Goal: Task Accomplishment & Management: Complete application form

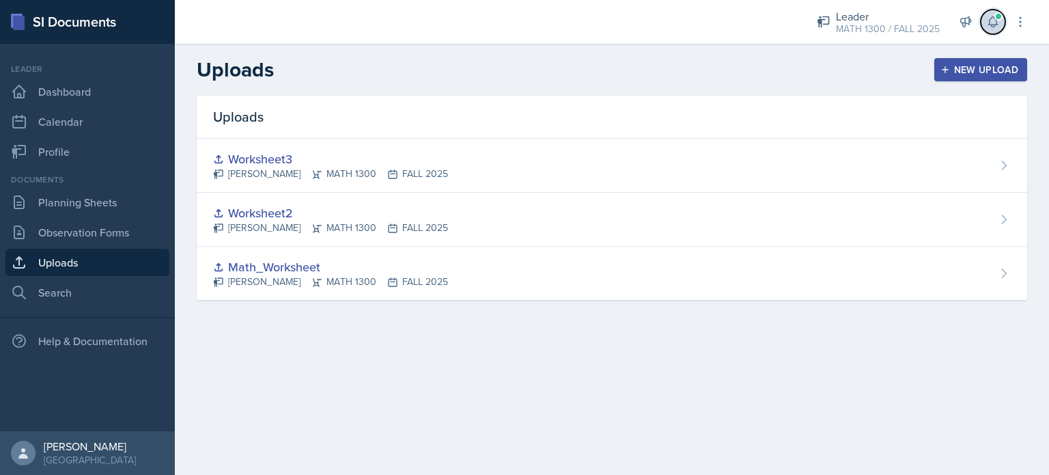
click at [996, 10] on button at bounding box center [993, 22] width 25 height 25
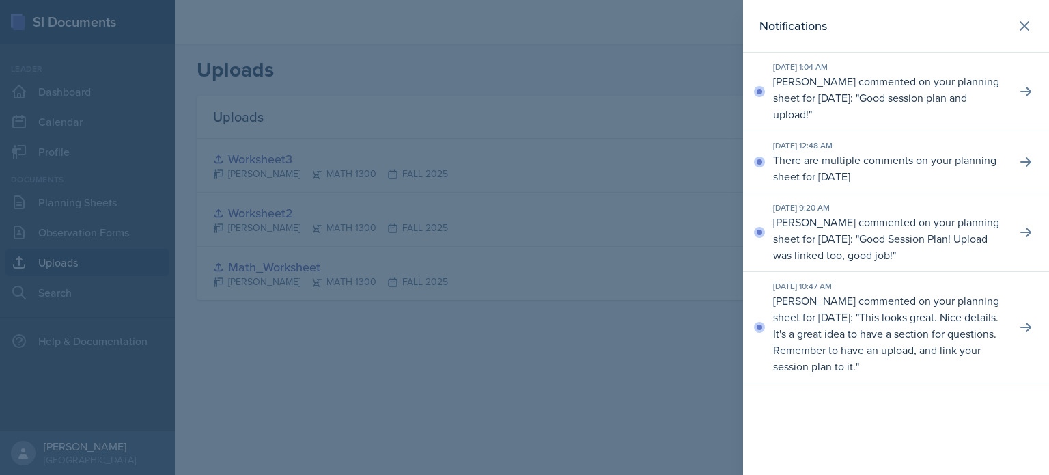
click at [865, 87] on p "[PERSON_NAME] commented on your planning sheet for [DATE]: " Good session plan …" at bounding box center [889, 97] width 232 height 49
click at [1027, 93] on icon at bounding box center [1026, 92] width 14 height 14
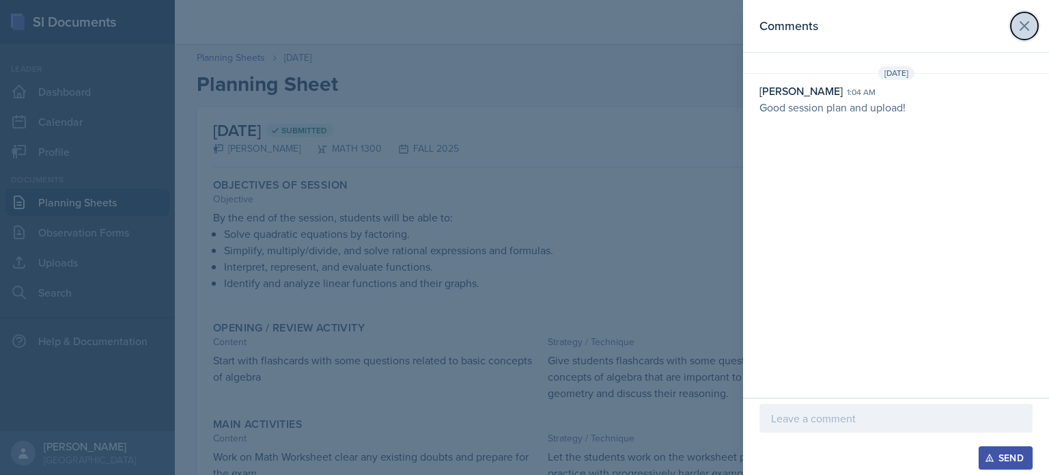
click at [1024, 33] on icon at bounding box center [1024, 26] width 16 height 16
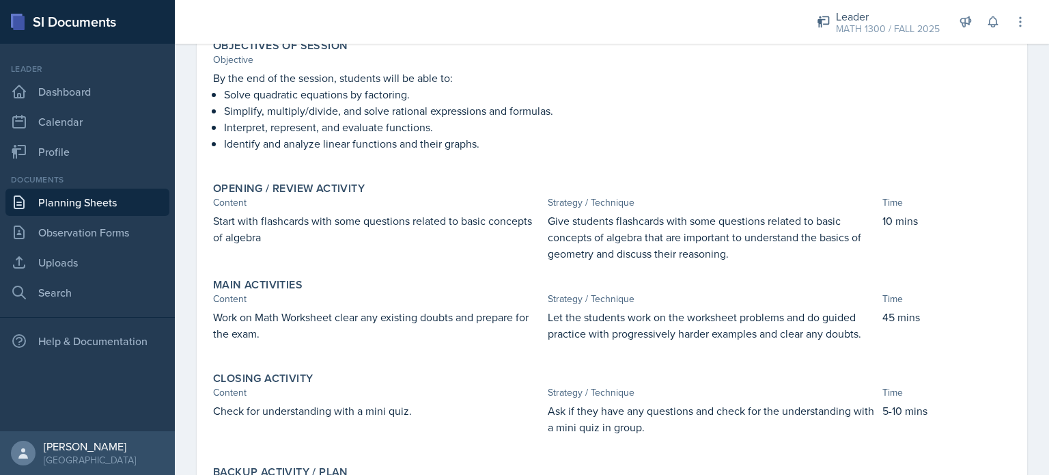
scroll to position [129, 0]
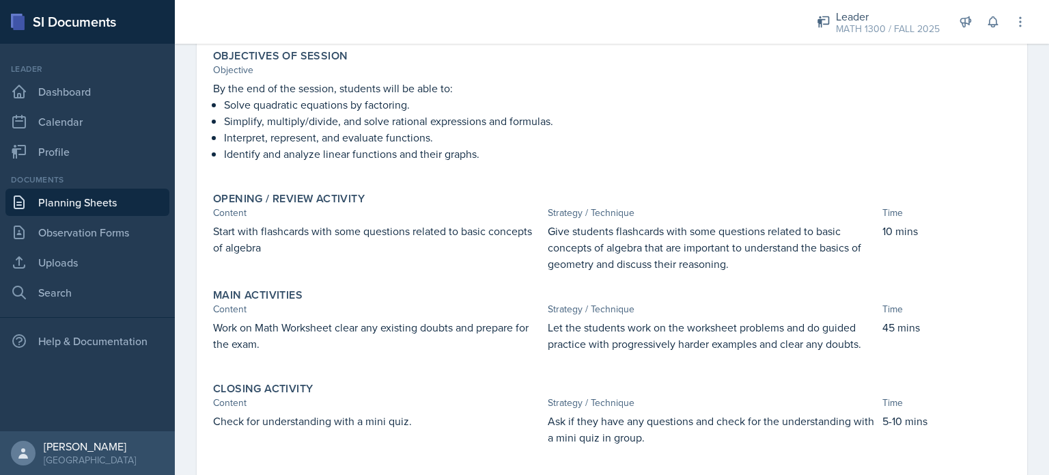
click at [66, 204] on link "Planning Sheets" at bounding box center [87, 202] width 164 height 27
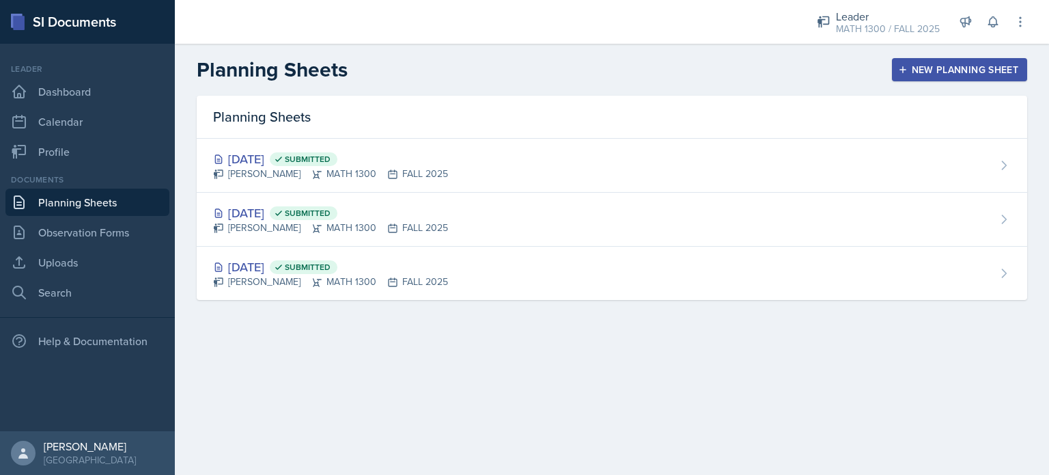
click at [960, 62] on button "New Planning Sheet" at bounding box center [959, 69] width 135 height 23
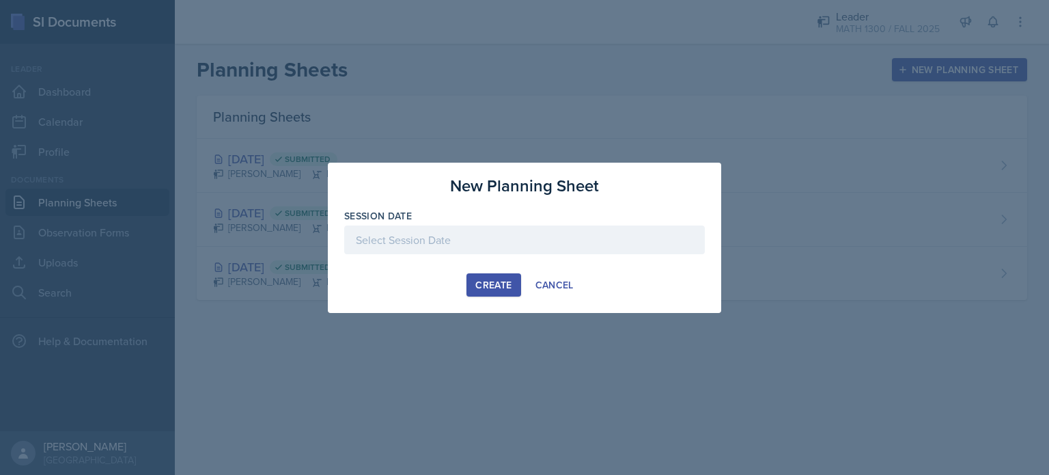
click at [512, 253] on div at bounding box center [524, 239] width 361 height 29
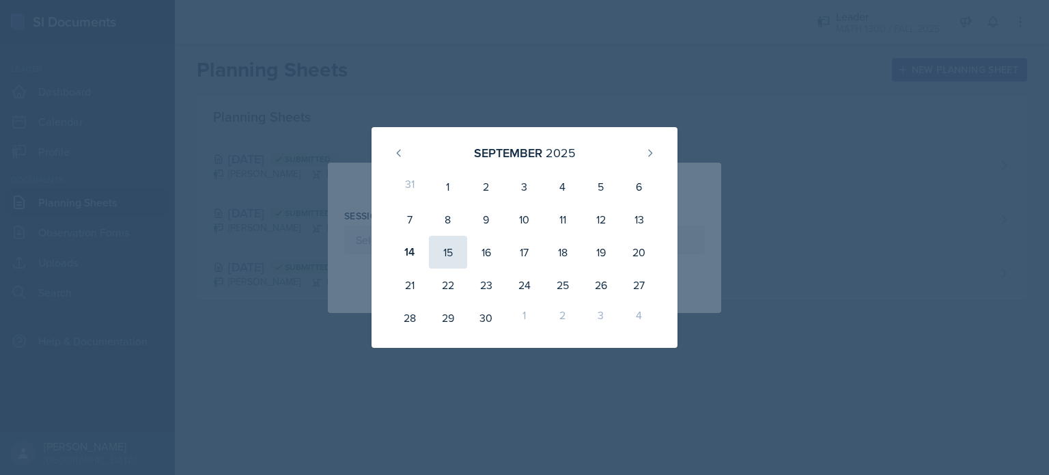
click at [438, 251] on div "15" at bounding box center [448, 252] width 38 height 33
type input "[DATE]"
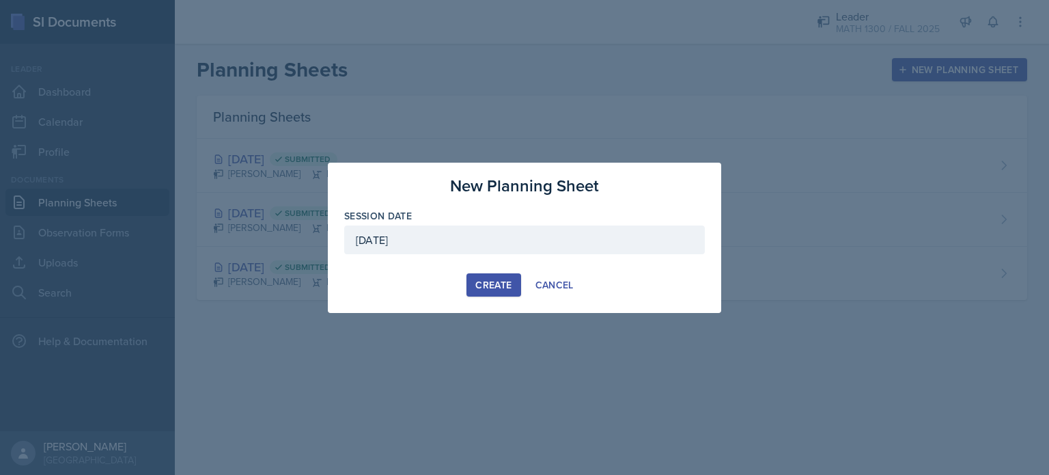
click at [507, 292] on button "Create" at bounding box center [493, 284] width 54 height 23
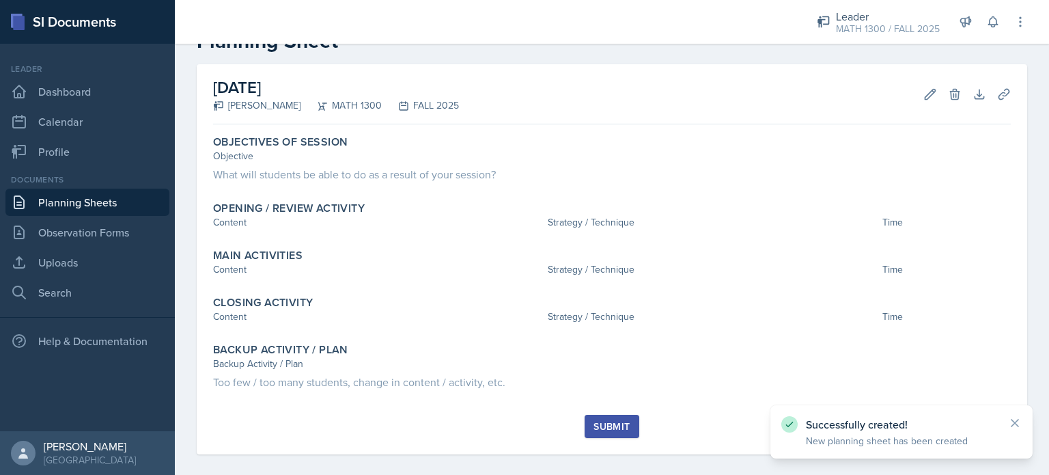
scroll to position [55, 0]
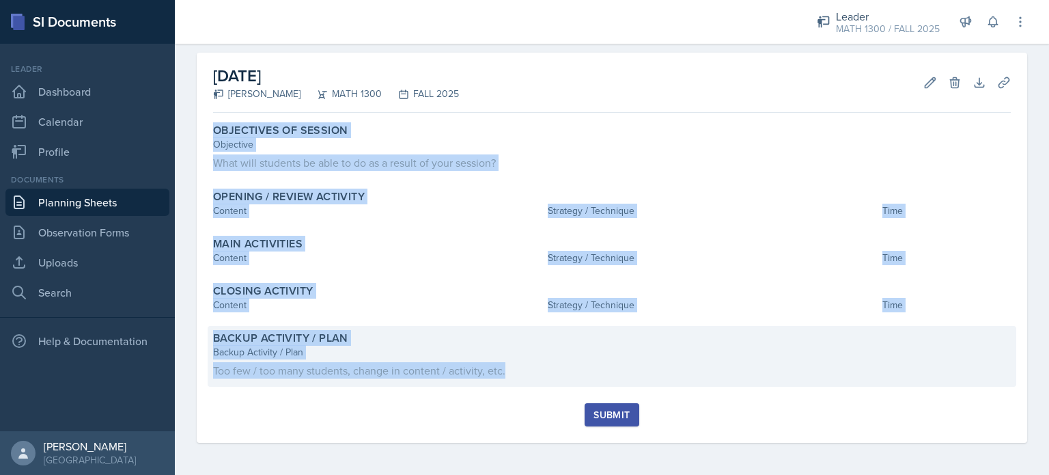
drag, startPoint x: 215, startPoint y: 128, endPoint x: 549, endPoint y: 373, distance: 414.3
click at [549, 373] on div "Objectives of Session Objective What will students be able to do as a result of…" at bounding box center [612, 260] width 798 height 285
copy div "Objectives of Session Objective What will students be able to do as a result of…"
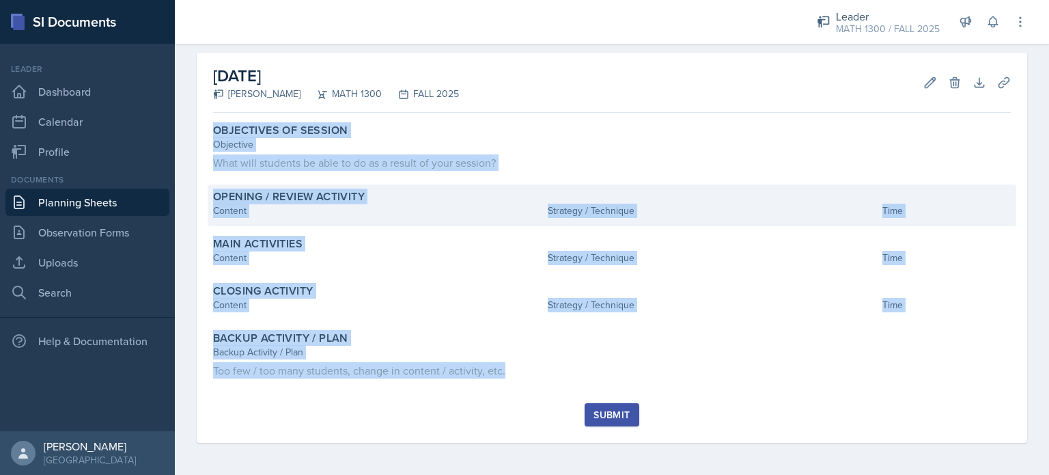
click at [415, 188] on div "Opening / Review Activity Content Strategy / Technique Time" at bounding box center [612, 205] width 809 height 42
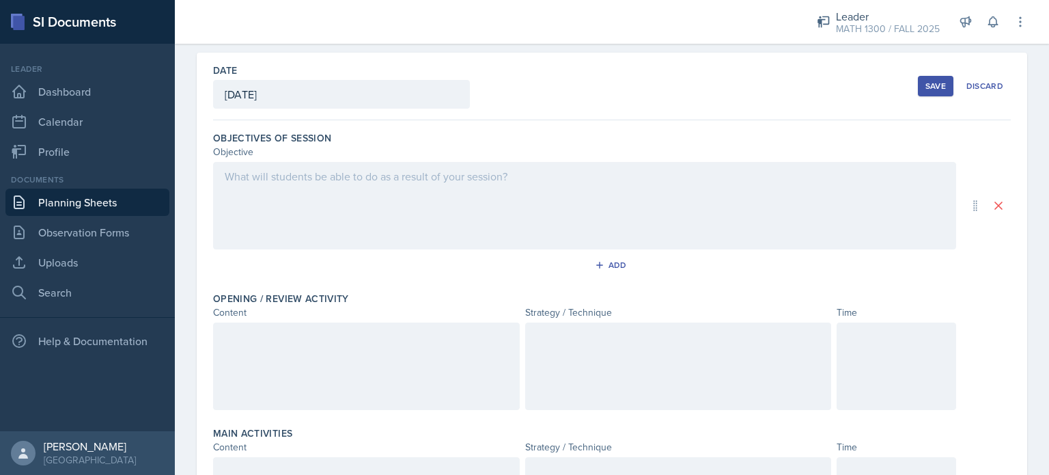
click at [363, 181] on div at bounding box center [584, 205] width 743 height 87
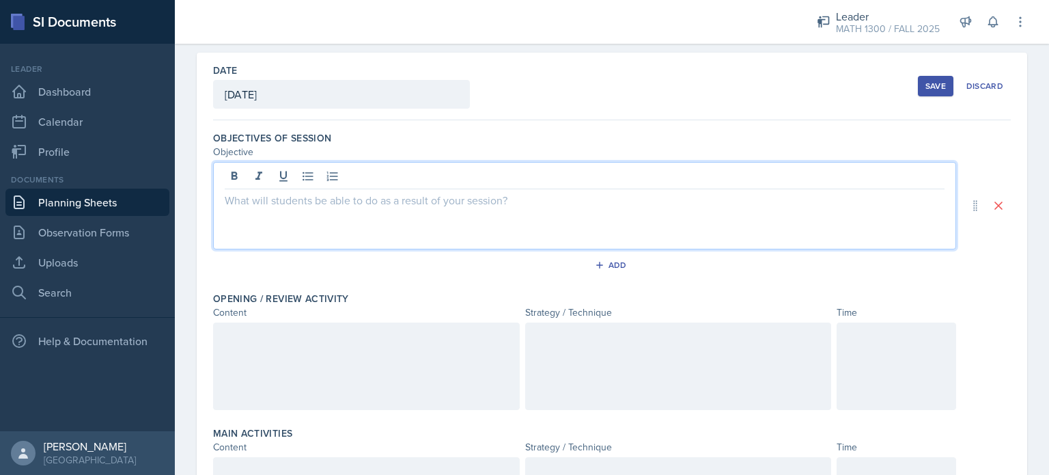
paste div
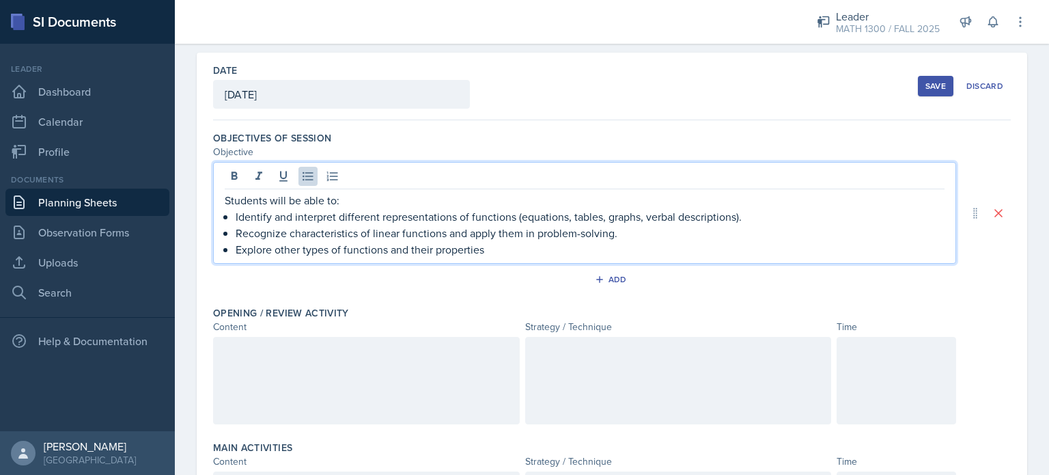
click at [760, 209] on p "Identify and interpret different representations of functions (equations, table…" at bounding box center [590, 216] width 709 height 16
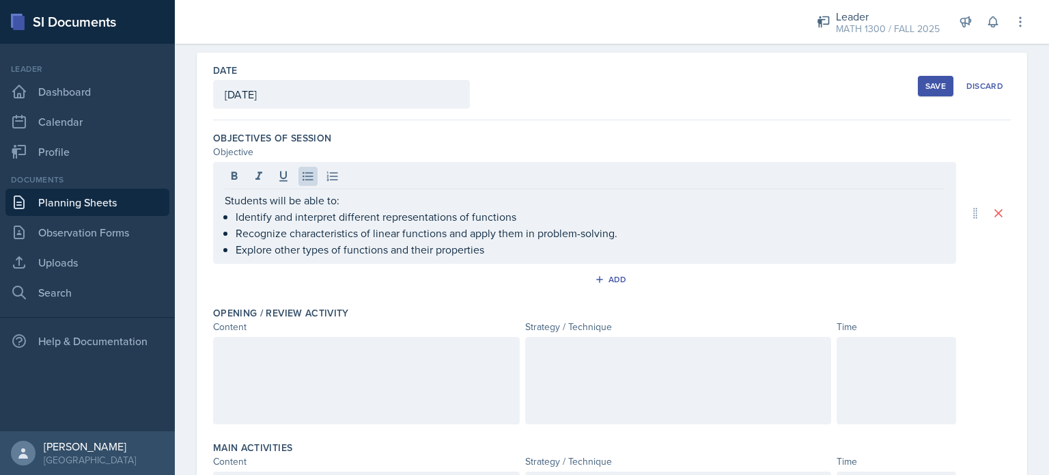
click at [421, 367] on div at bounding box center [366, 380] width 307 height 87
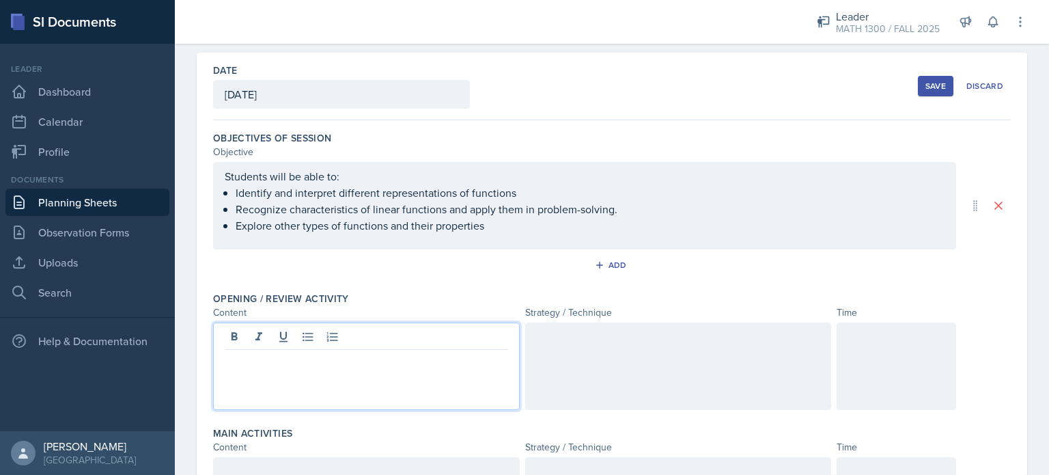
scroll to position [78, 0]
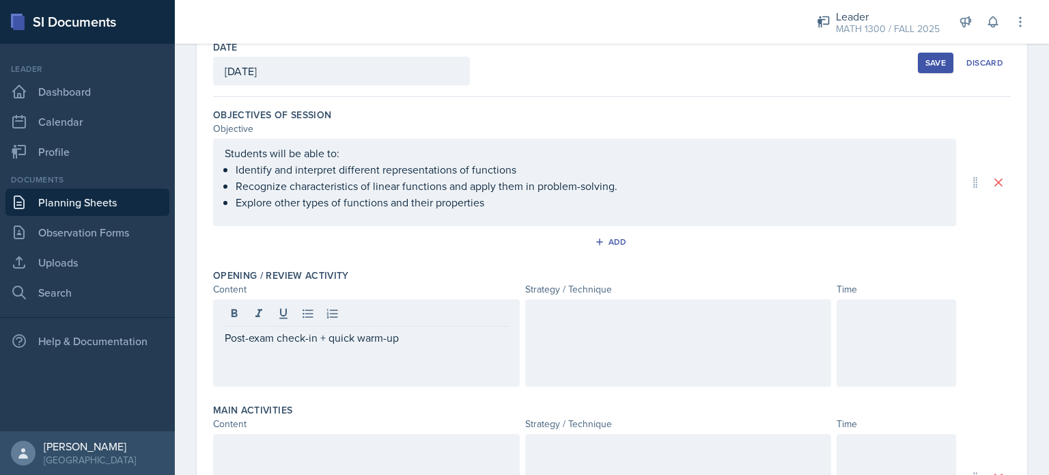
click at [557, 321] on div at bounding box center [678, 342] width 307 height 87
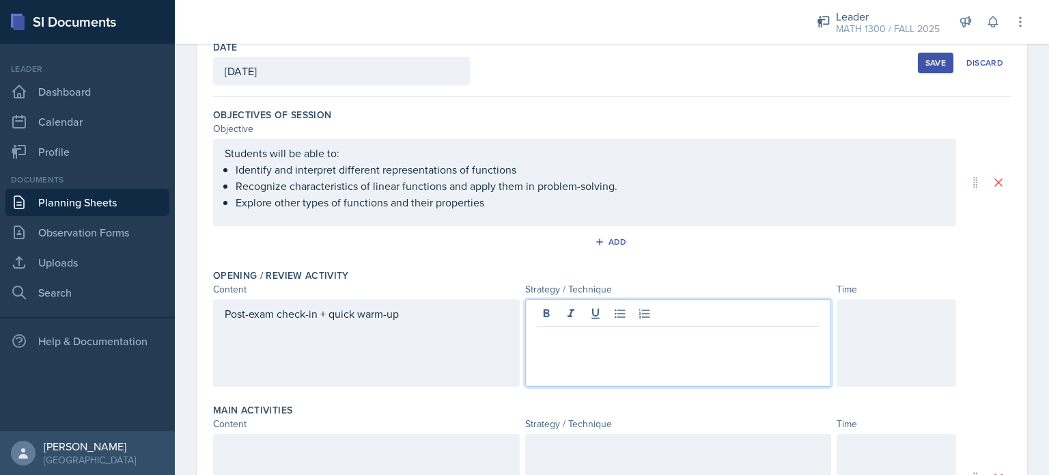
scroll to position [101, 0]
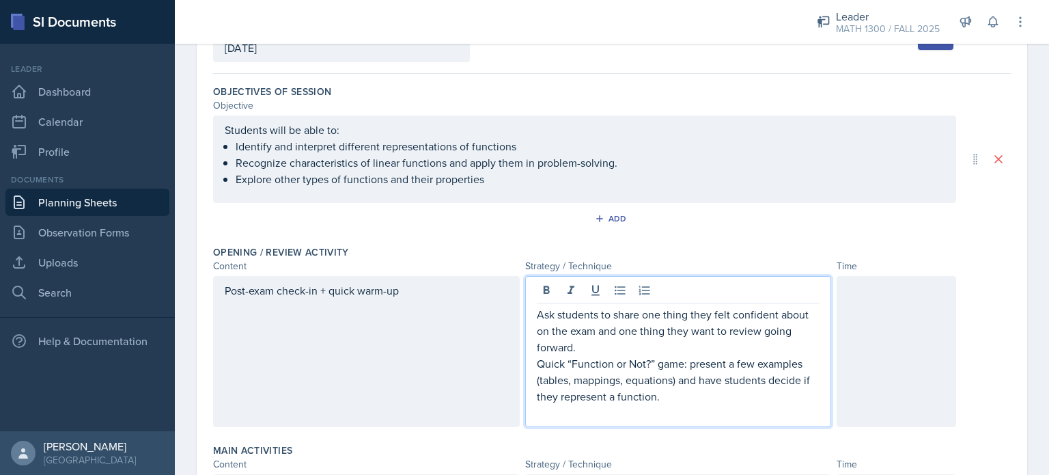
click at [537, 366] on p "Quick “Function or Not?” game: present a few examples (tables, mappings, equati…" at bounding box center [678, 379] width 283 height 49
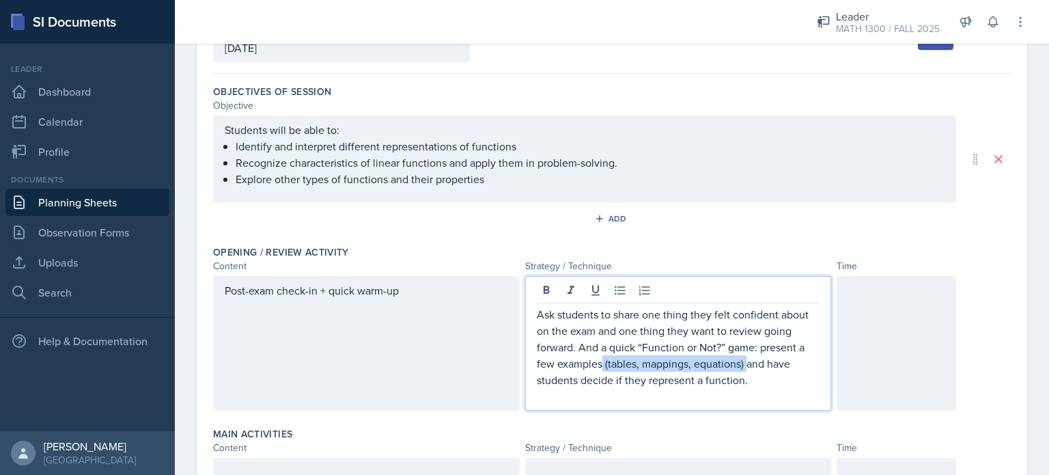
drag, startPoint x: 598, startPoint y: 362, endPoint x: 743, endPoint y: 367, distance: 144.9
click at [743, 367] on p "Ask students to share one thing they felt confident about on the exam and one t…" at bounding box center [678, 347] width 283 height 82
click at [920, 303] on div at bounding box center [897, 343] width 120 height 135
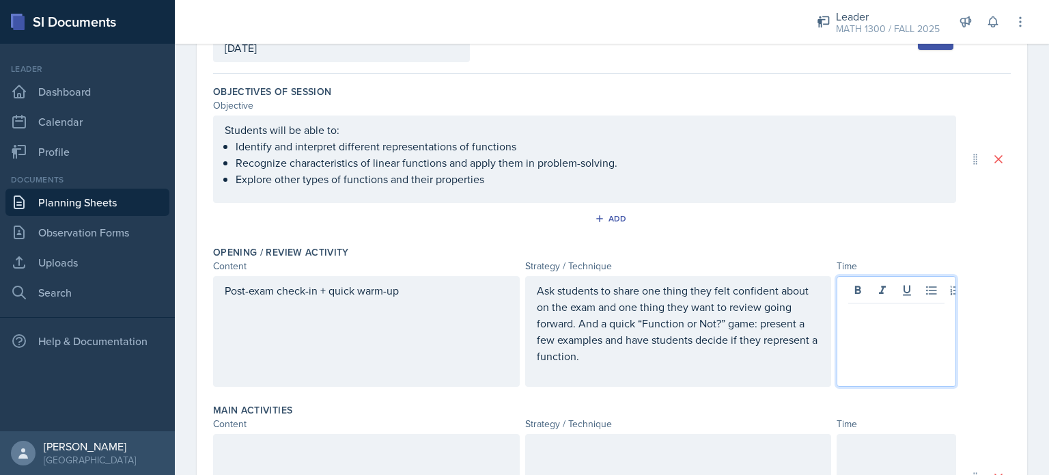
scroll to position [125, 0]
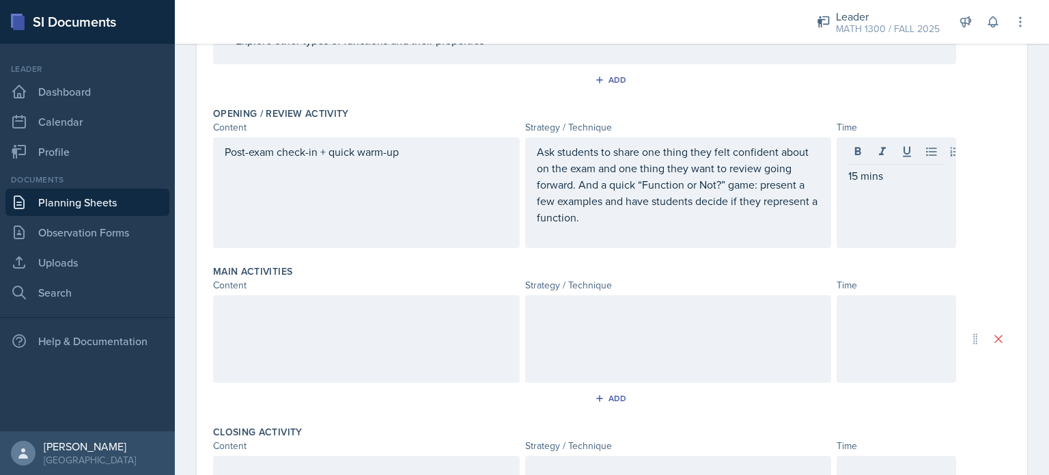
click at [301, 369] on div at bounding box center [366, 338] width 307 height 87
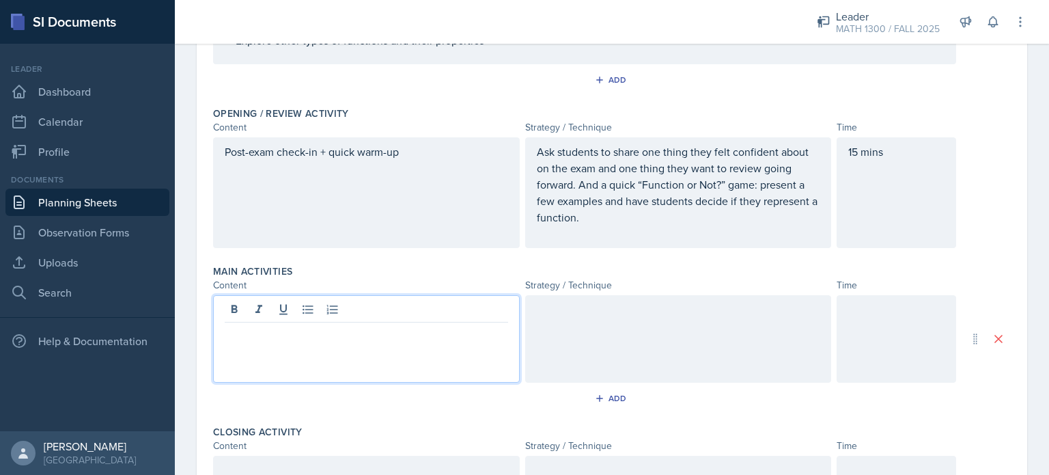
scroll to position [264, 0]
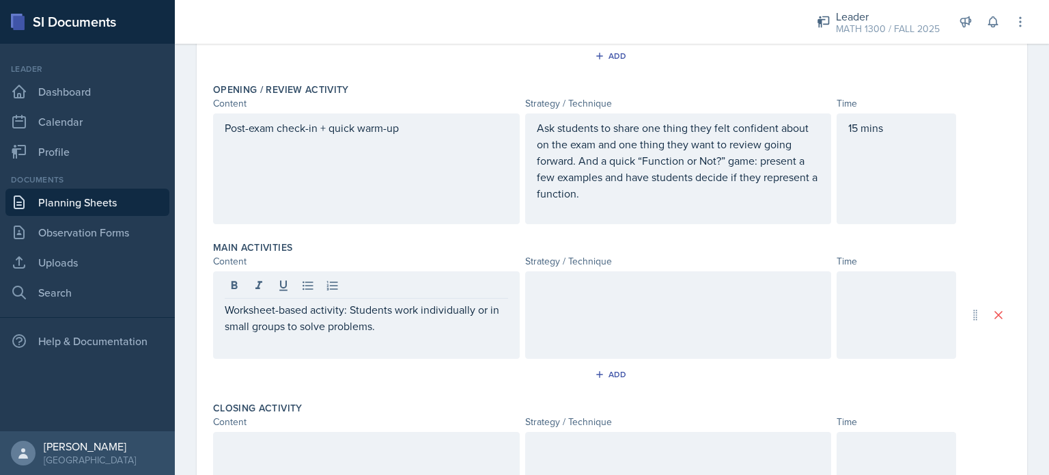
click at [589, 299] on div at bounding box center [678, 314] width 307 height 87
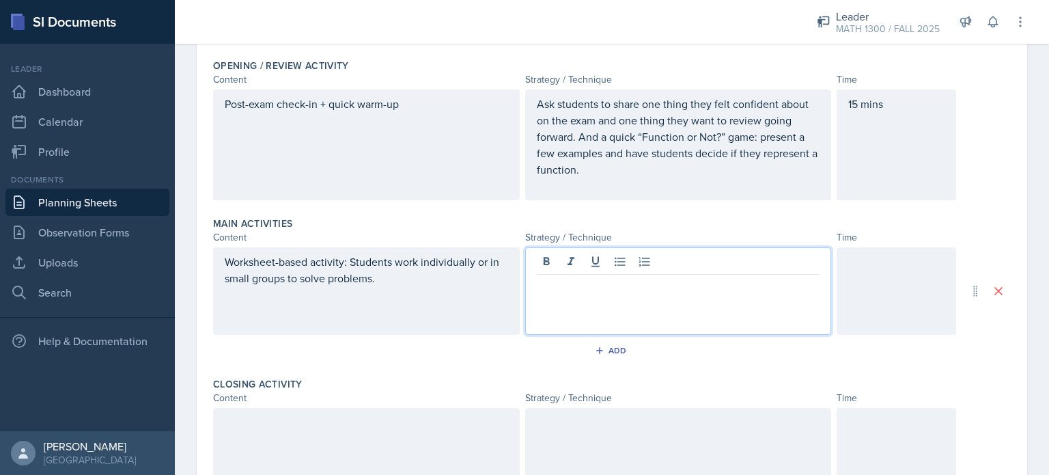
scroll to position [496, 0]
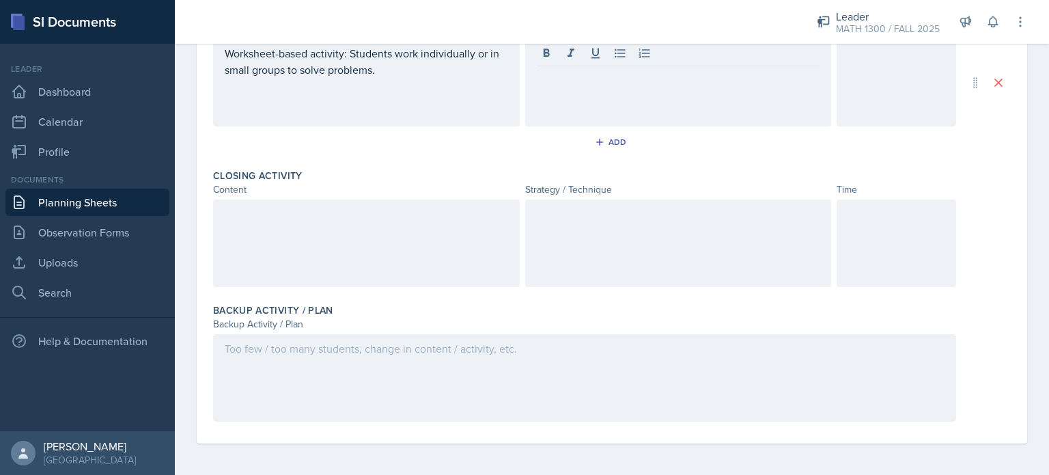
click at [344, 355] on div at bounding box center [584, 377] width 743 height 87
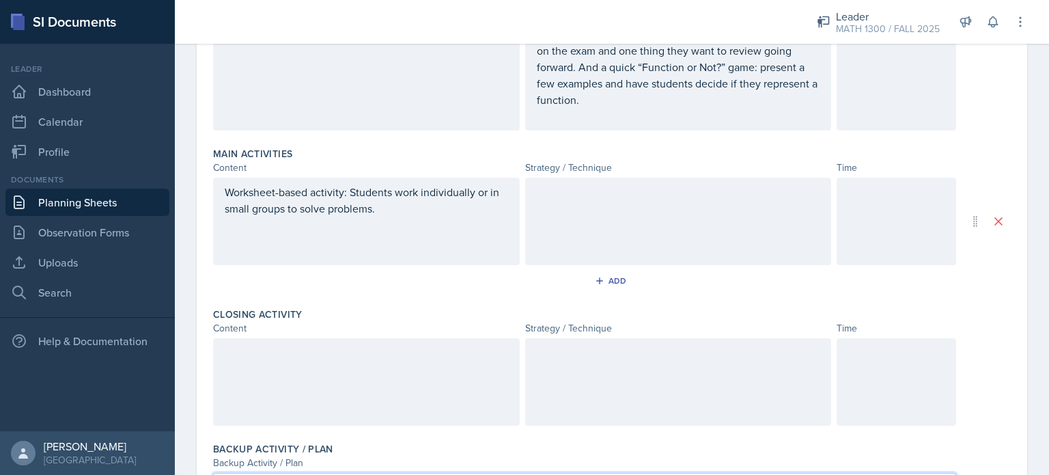
scroll to position [381, 0]
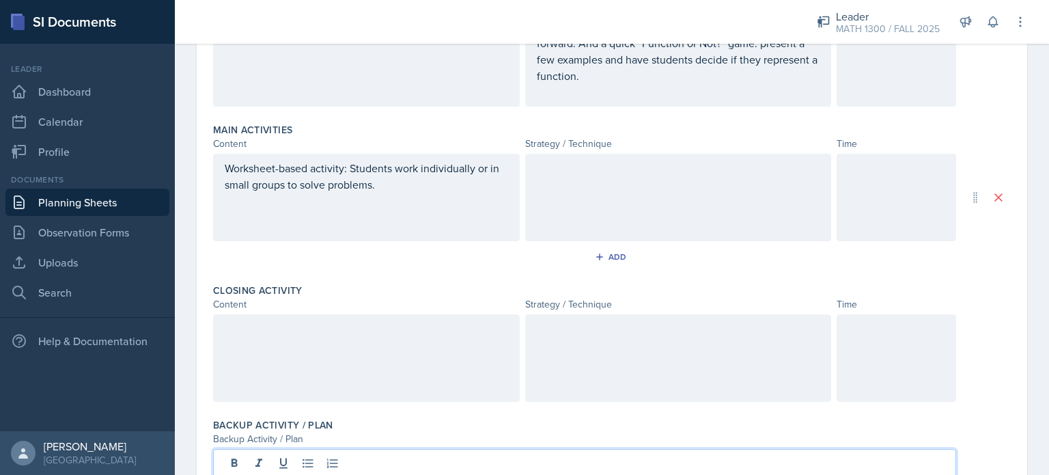
click at [869, 176] on p at bounding box center [896, 168] width 96 height 16
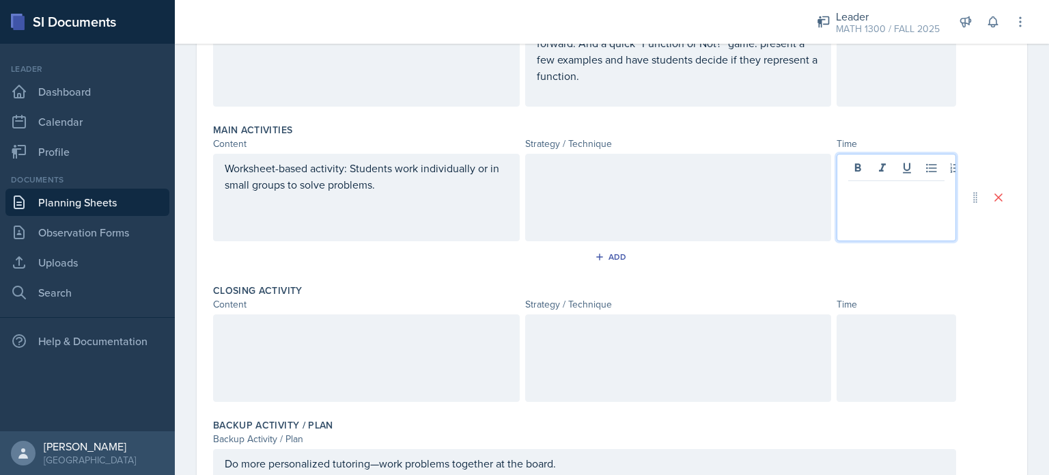
scroll to position [299, 0]
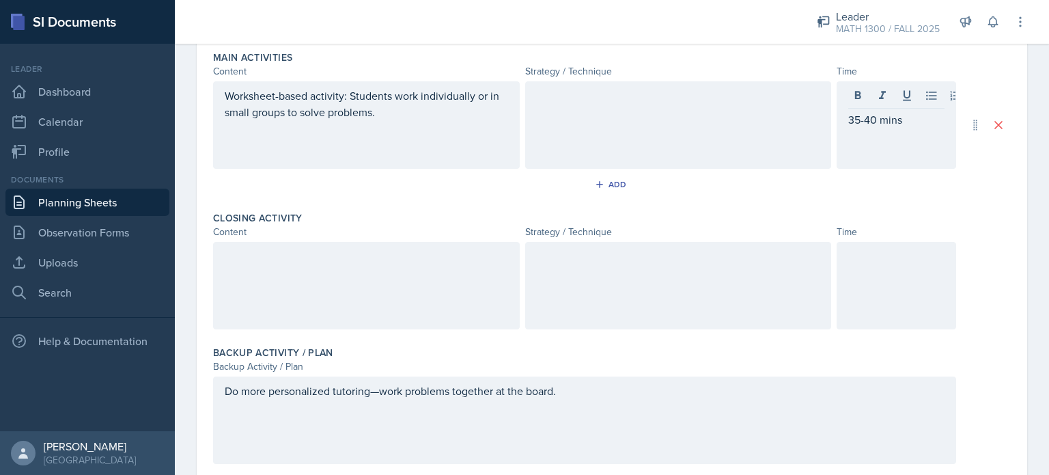
click at [869, 268] on div at bounding box center [897, 285] width 120 height 87
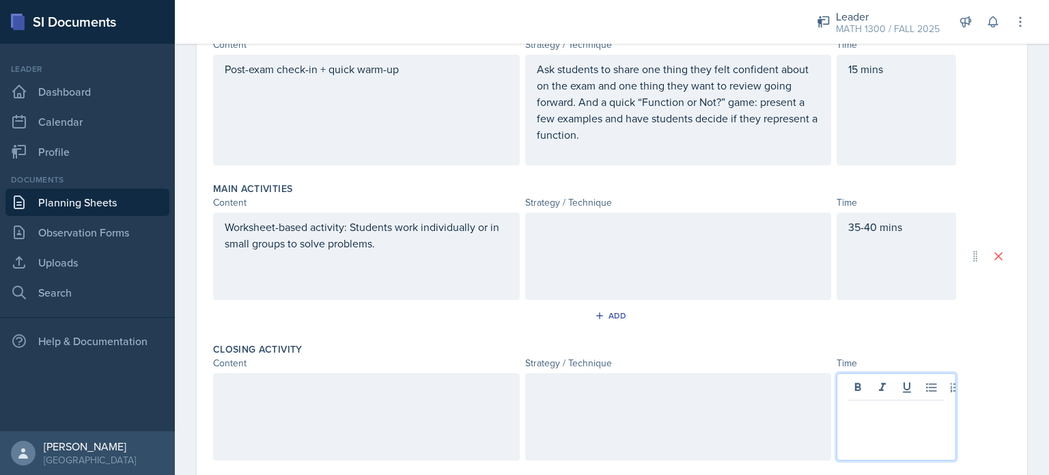
scroll to position [322, 0]
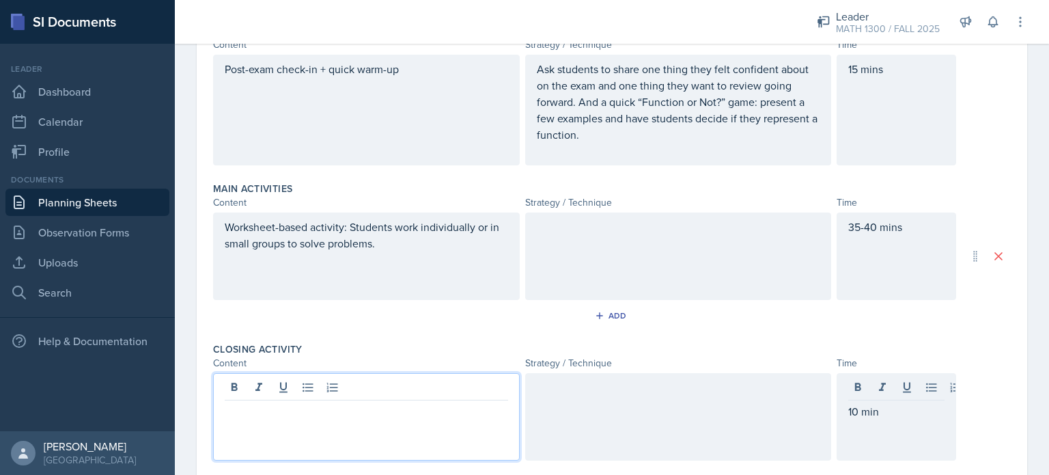
click at [385, 391] on div at bounding box center [366, 416] width 307 height 87
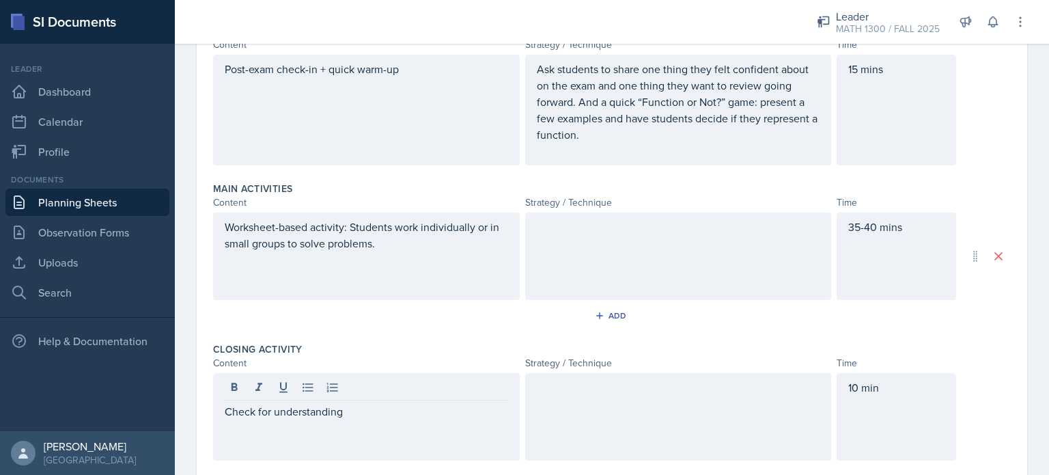
click at [587, 262] on div at bounding box center [678, 255] width 307 height 87
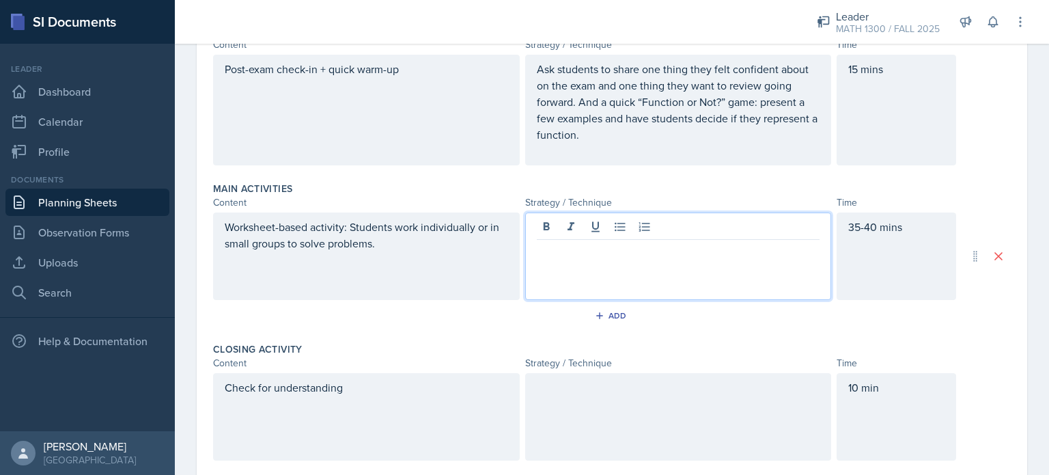
scroll to position [346, 0]
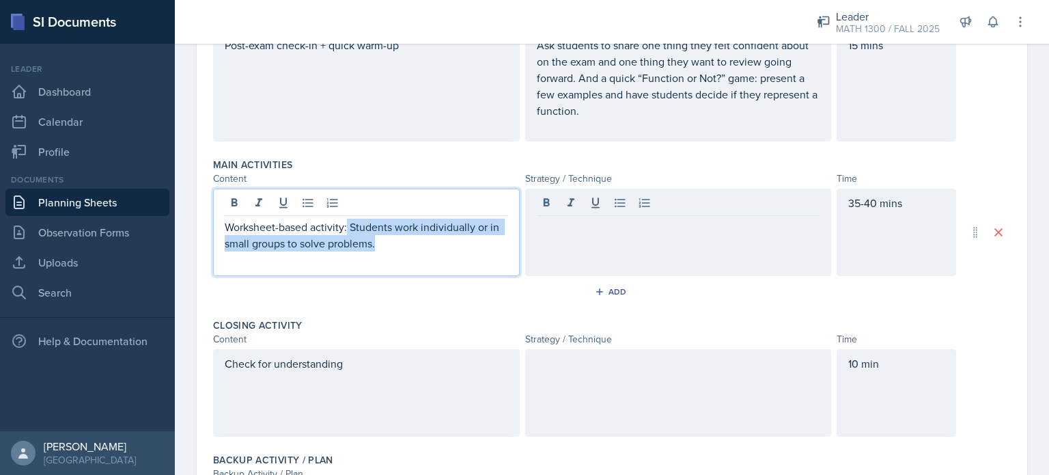
drag, startPoint x: 348, startPoint y: 201, endPoint x: 418, endPoint y: 237, distance: 78.5
click at [418, 237] on p "Worksheet-based activity: Students work individually or in small groups to solv…" at bounding box center [366, 235] width 283 height 33
copy p "Students work individually or in small groups to solve problems."
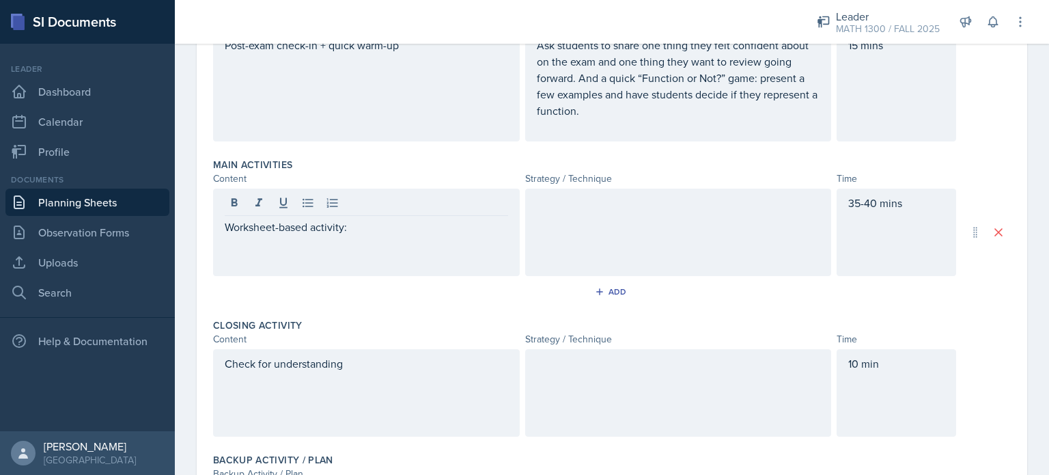
click at [530, 212] on div at bounding box center [678, 232] width 307 height 87
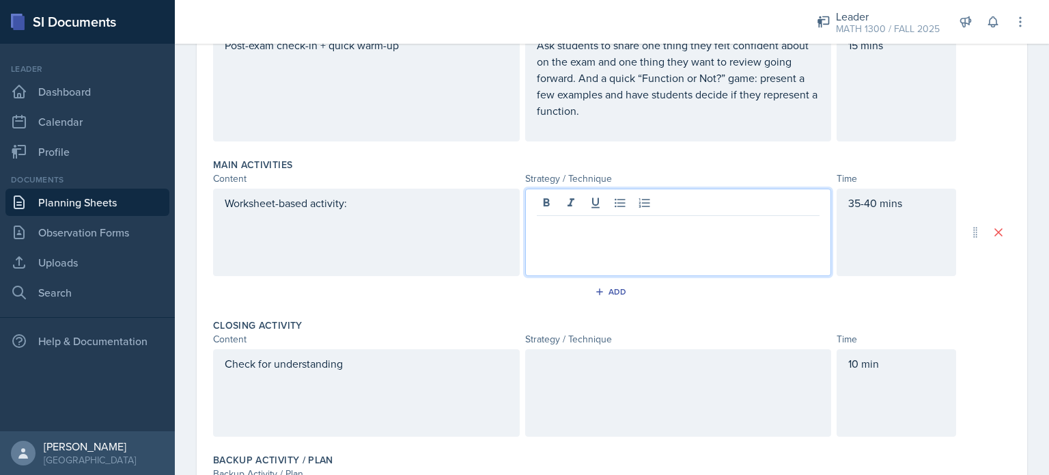
scroll to position [370, 0]
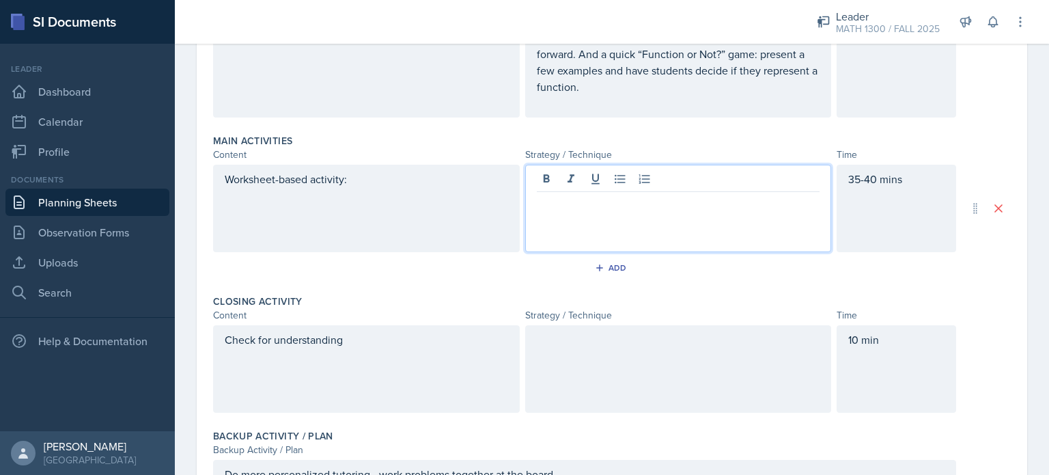
paste div
click at [537, 202] on p "Students work individually or in small groups to solve problems." at bounding box center [678, 211] width 283 height 33
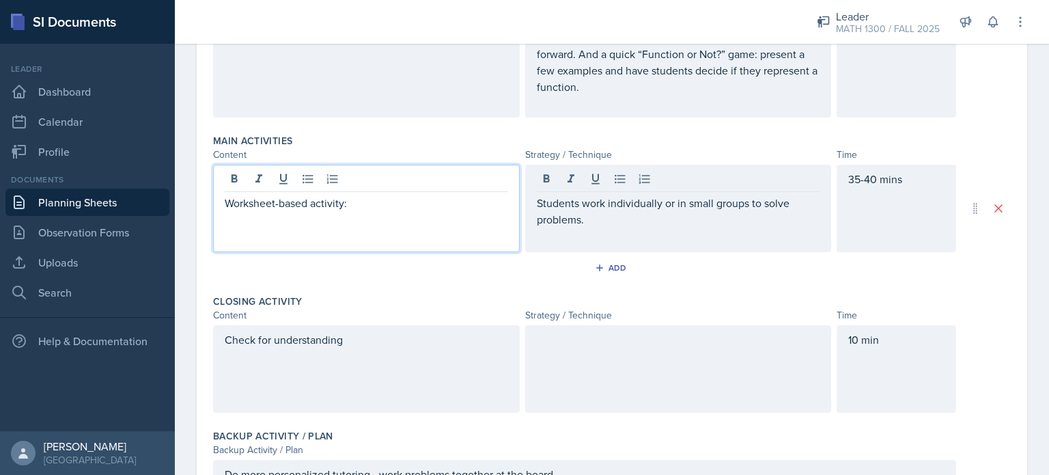
click at [344, 177] on div "Worksheet-based activity:" at bounding box center [366, 208] width 307 height 87
click at [385, 199] on p "Worksheet-based activity" at bounding box center [366, 203] width 283 height 16
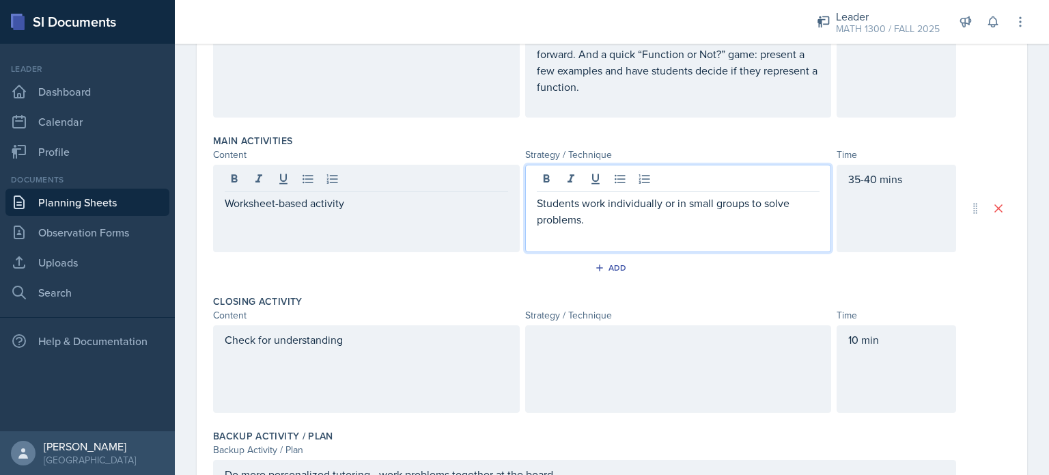
click at [616, 201] on p "Students work individually or in small groups to solve problems." at bounding box center [678, 211] width 283 height 33
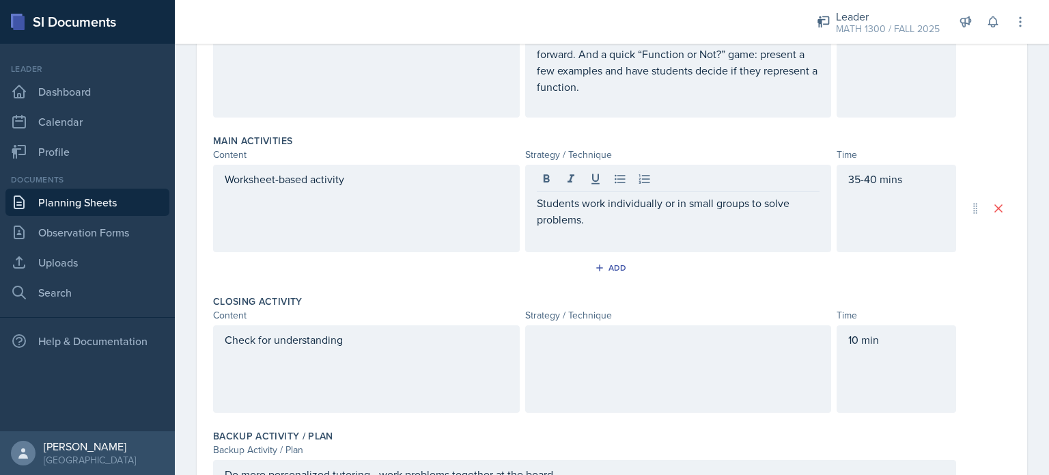
click at [612, 346] on div at bounding box center [678, 368] width 307 height 87
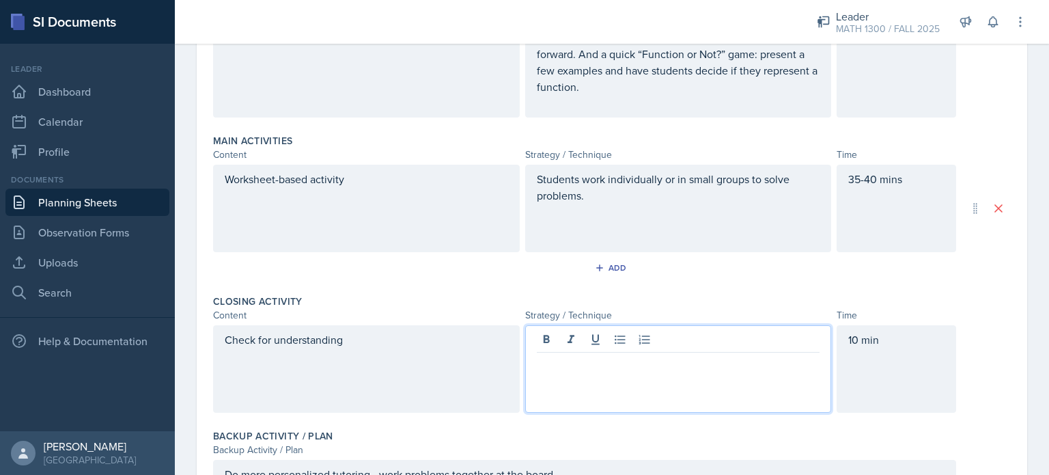
scroll to position [394, 0]
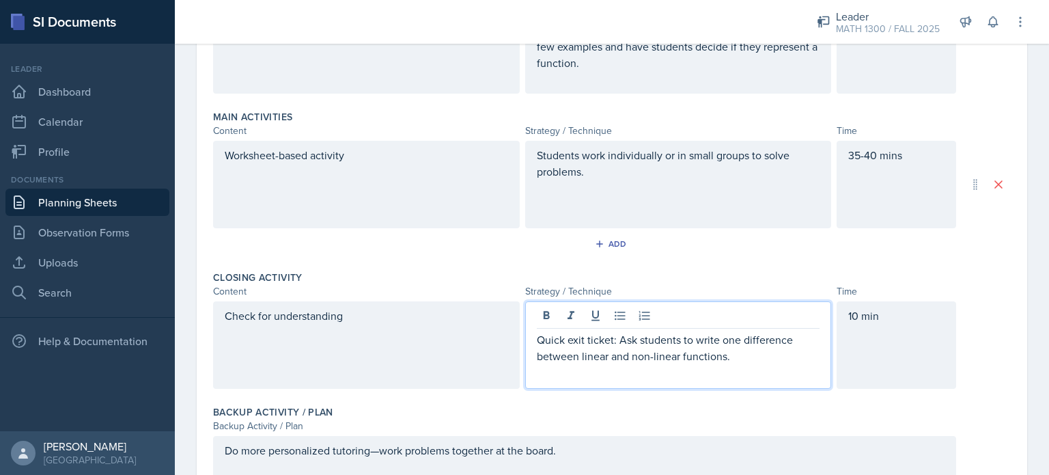
click at [609, 341] on p "Quick exit ticket: Ask students to write one difference between linear and non-…" at bounding box center [678, 347] width 283 height 33
click at [591, 339] on p "Ask students to write one difference between linear and non-linear functions." at bounding box center [678, 347] width 283 height 33
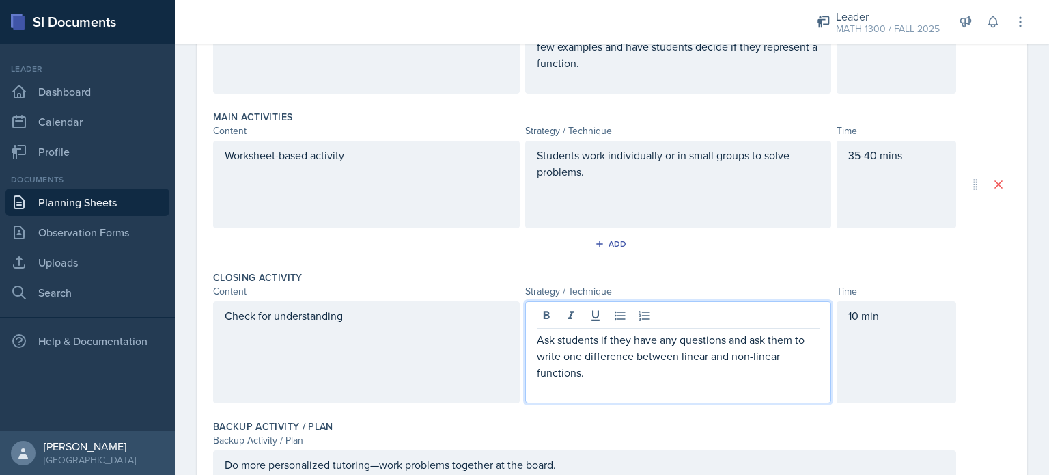
click at [396, 171] on div "Worksheet-based activity" at bounding box center [366, 163] width 283 height 33
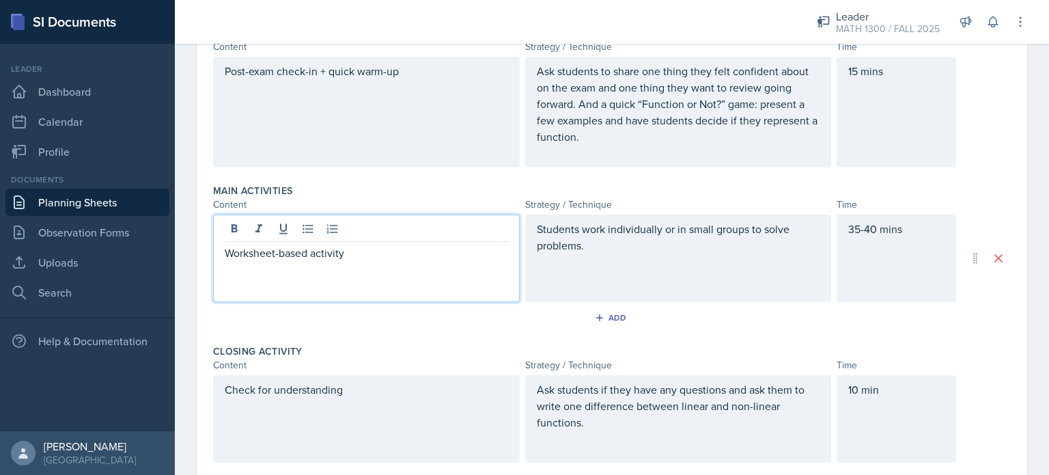
scroll to position [320, 0]
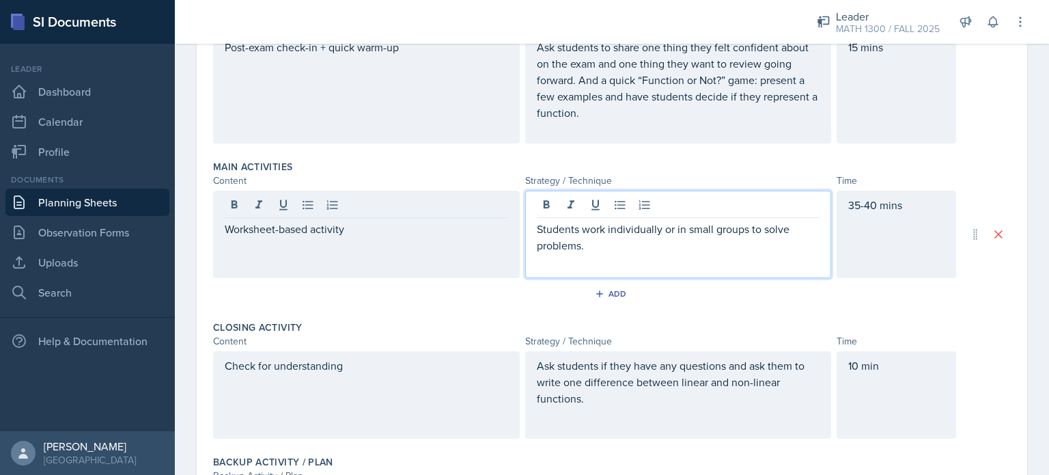
click at [657, 253] on p at bounding box center [678, 261] width 283 height 16
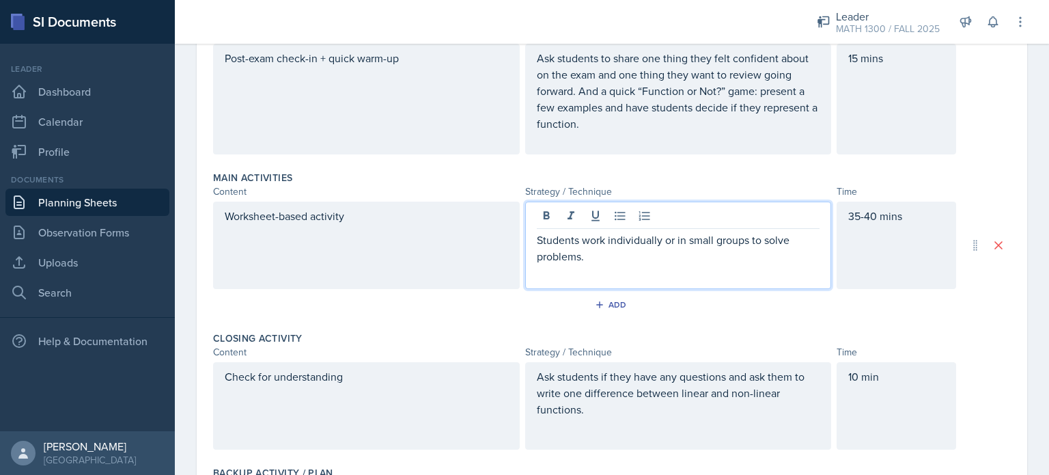
scroll to position [445, 0]
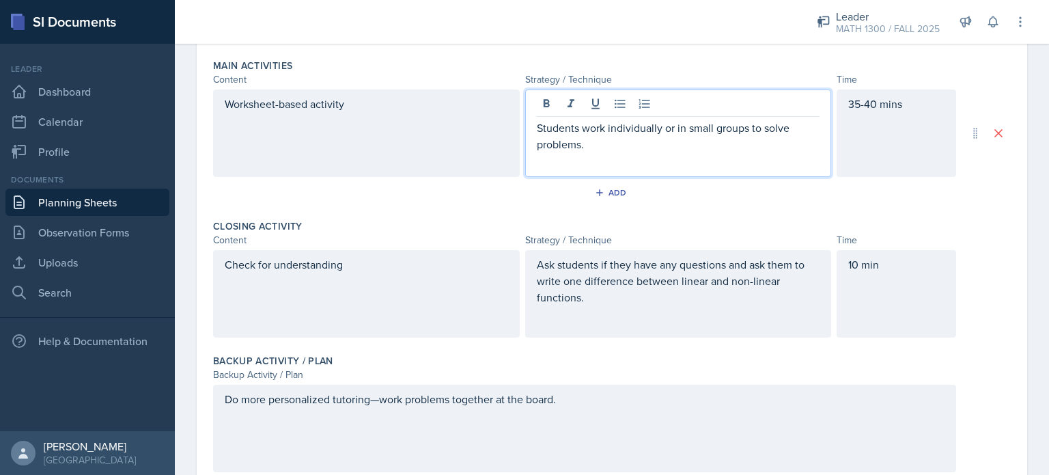
click at [598, 138] on p "Students work individually or in small groups to solve problems." at bounding box center [678, 136] width 283 height 33
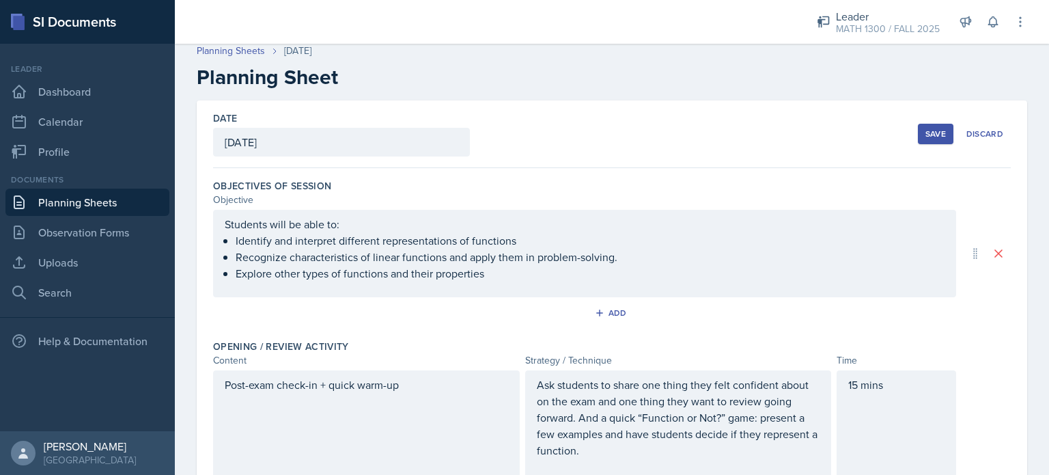
scroll to position [0, 0]
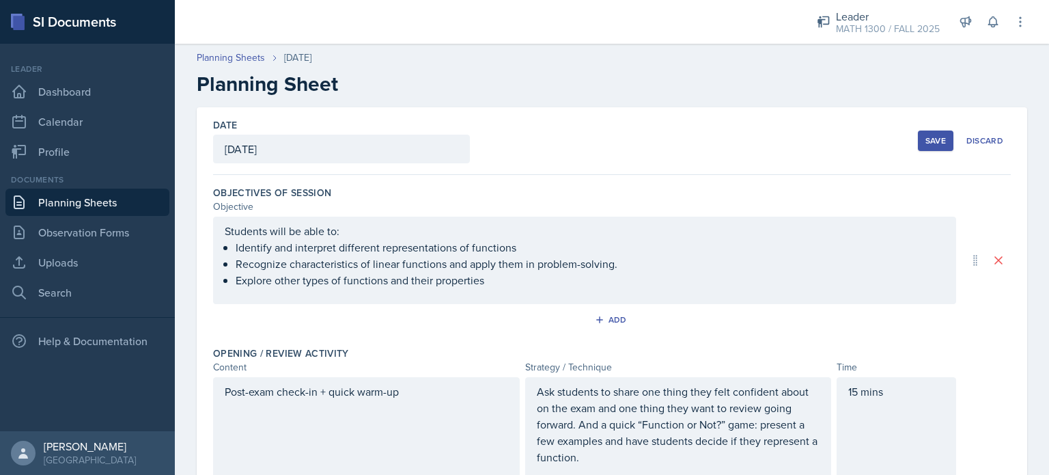
click at [925, 143] on div "Save" at bounding box center [935, 140] width 20 height 11
